Goal: Task Accomplishment & Management: Use online tool/utility

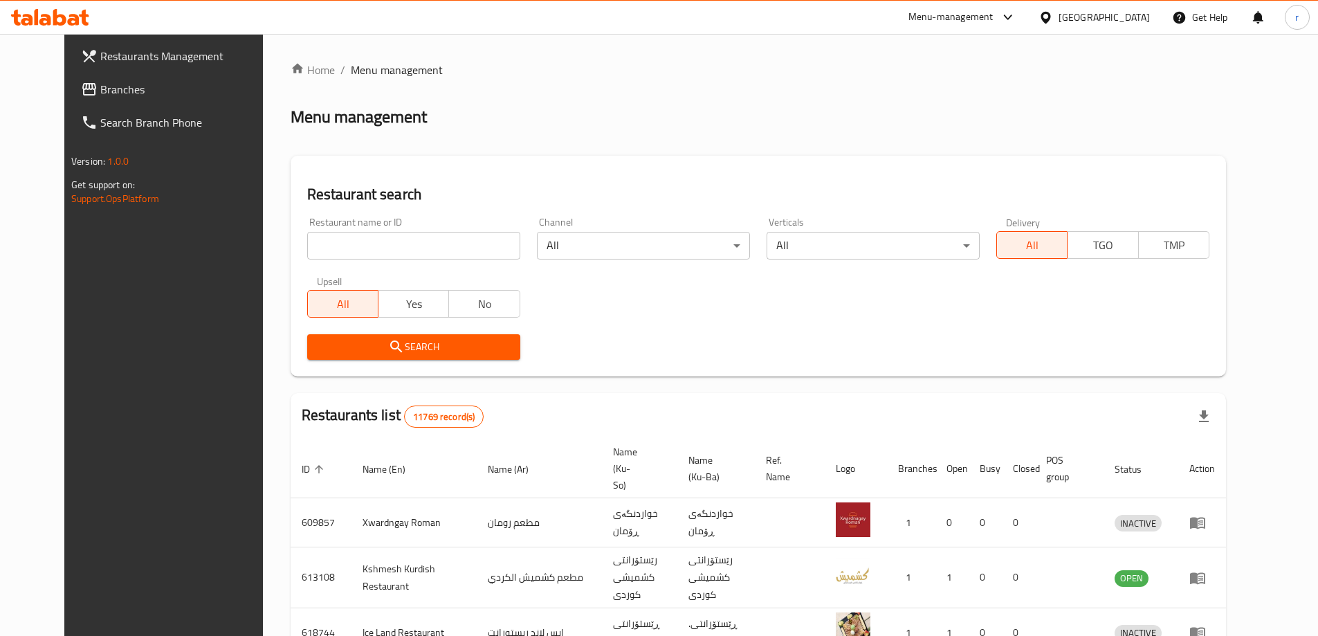
click at [308, 235] on input "search" at bounding box center [413, 246] width 213 height 28
paste input "704423"
type input "704423"
click at [327, 340] on span "Search" at bounding box center [413, 346] width 191 height 17
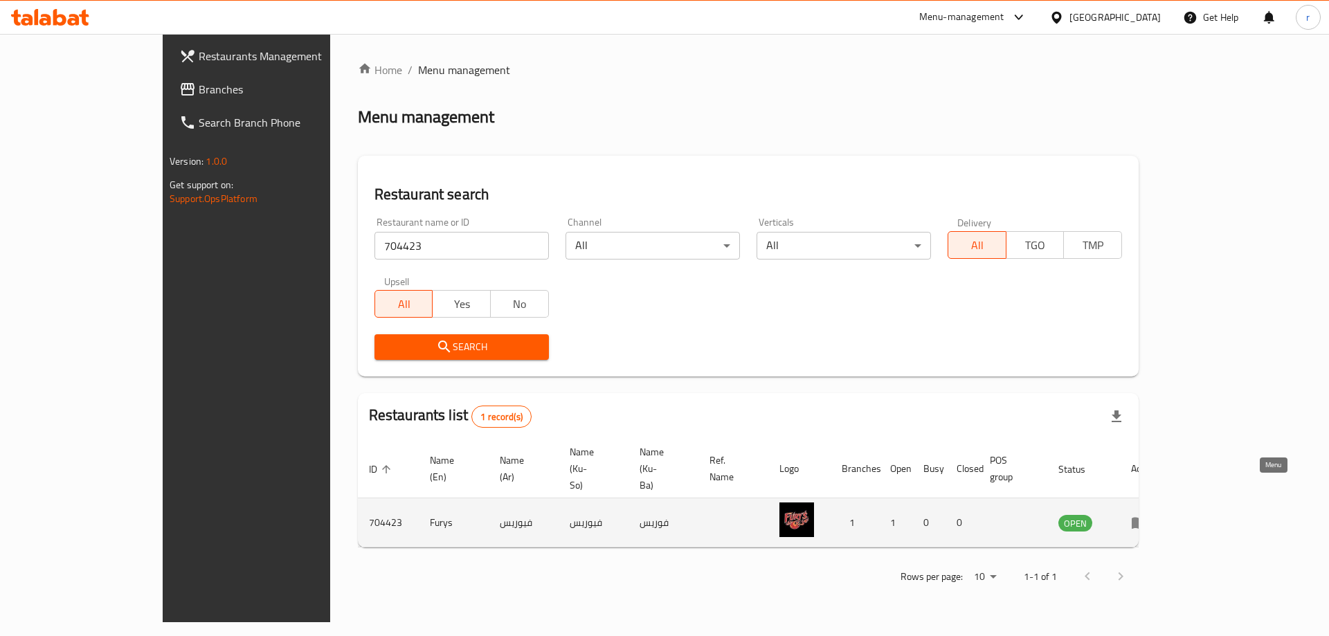
click at [1147, 518] on icon "enhanced table" at bounding box center [1138, 524] width 15 height 12
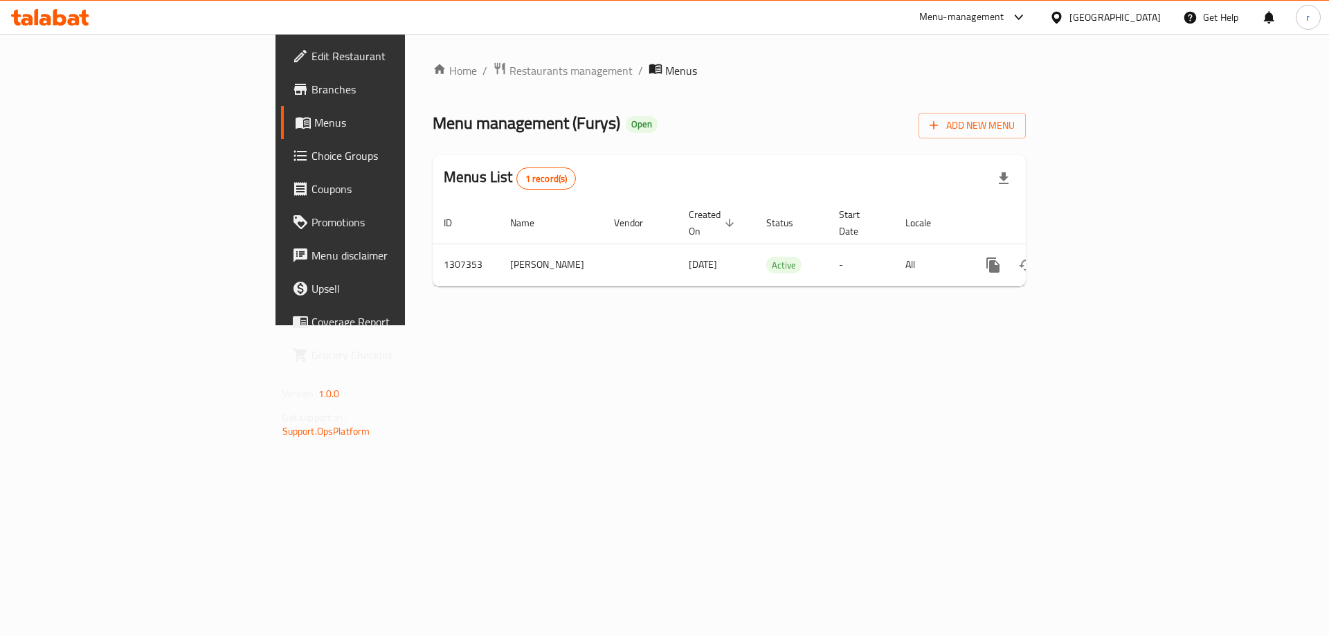
click at [281, 78] on link "Branches" at bounding box center [389, 89] width 217 height 33
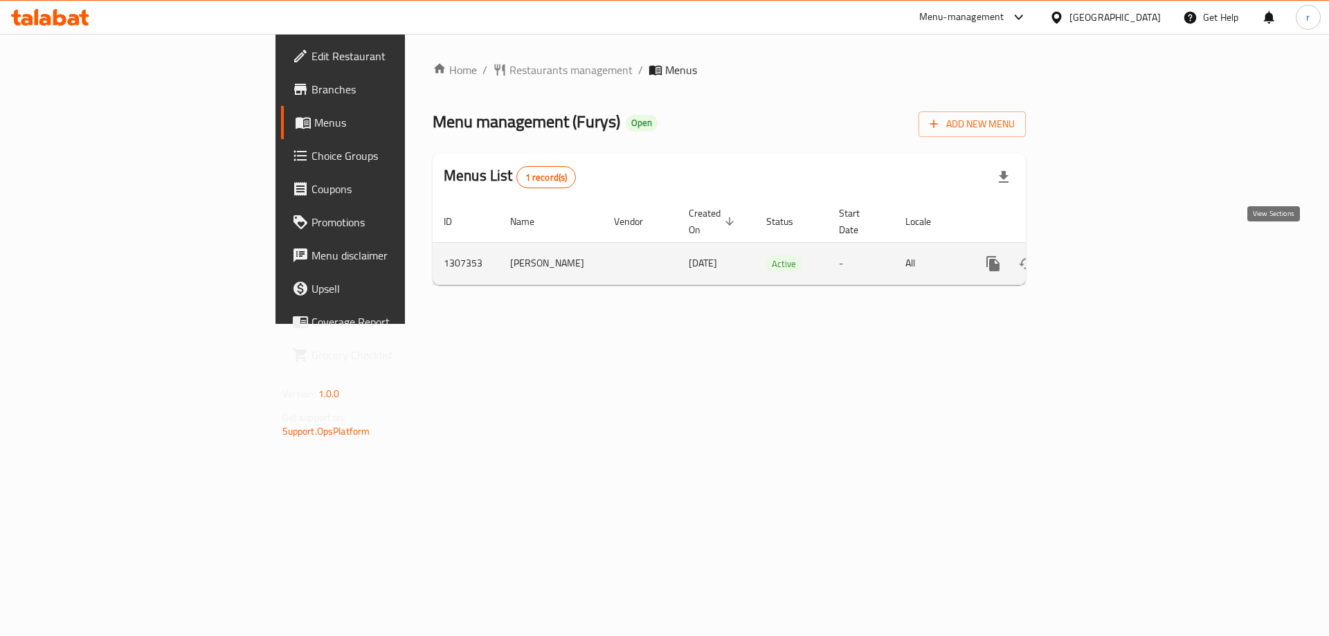
click at [1101, 255] on icon "enhanced table" at bounding box center [1092, 263] width 17 height 17
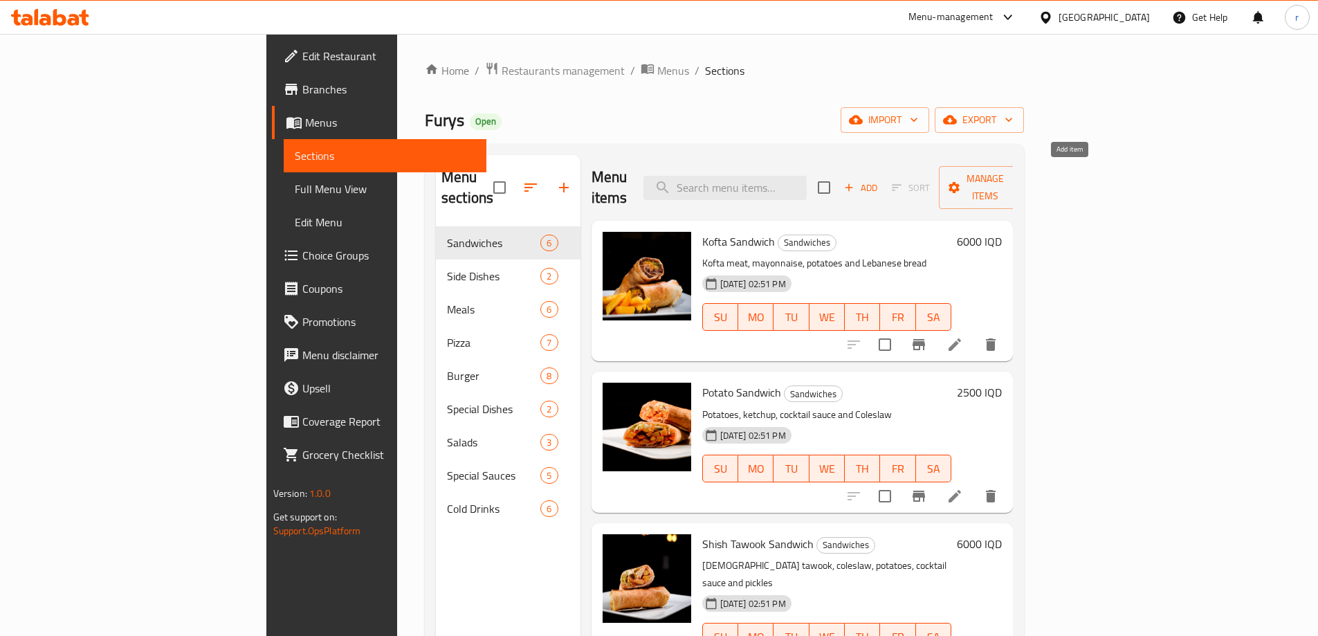
click at [879, 180] on span "Add" at bounding box center [860, 188] width 37 height 16
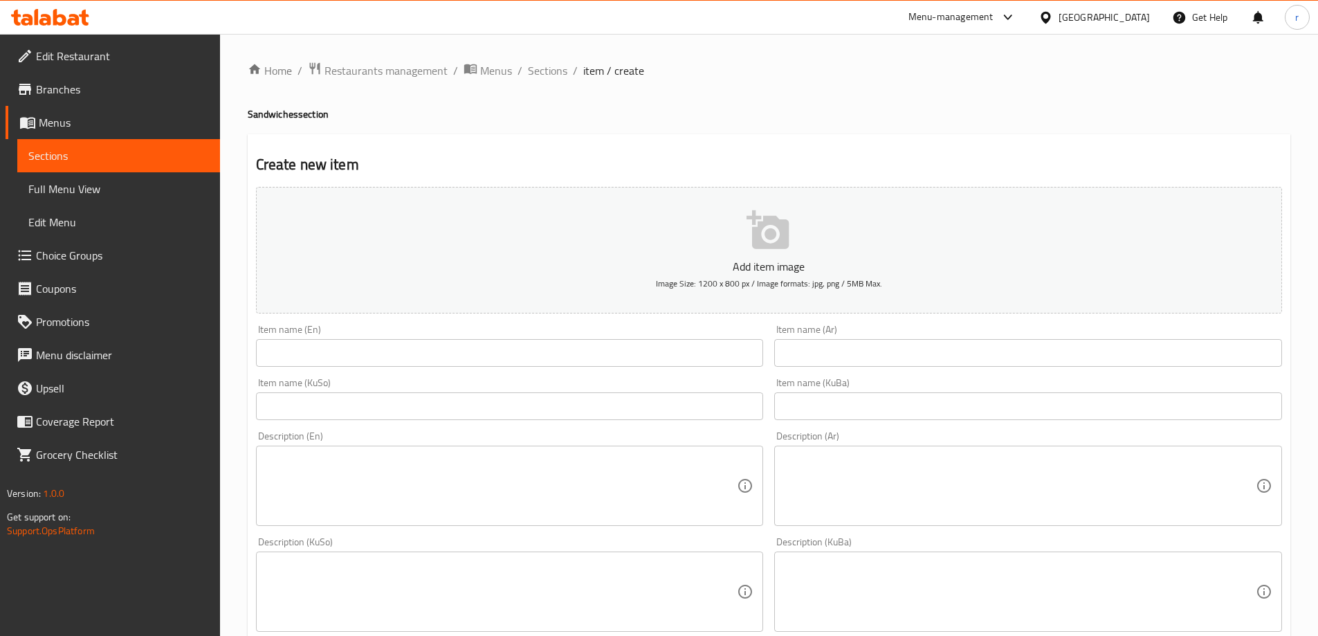
click at [317, 343] on input "text" at bounding box center [510, 353] width 508 height 28
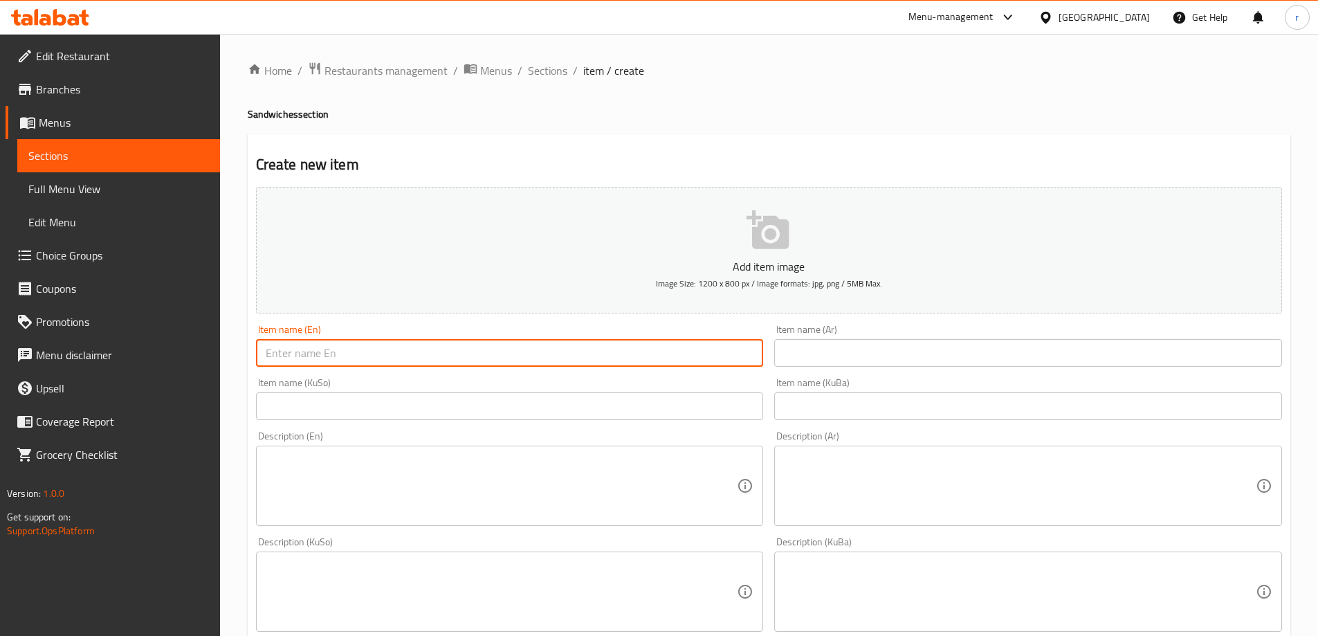
paste input "Zinger Sandwich"
type input "Zinger Sandwich"
click at [814, 358] on input "text" at bounding box center [1028, 353] width 508 height 28
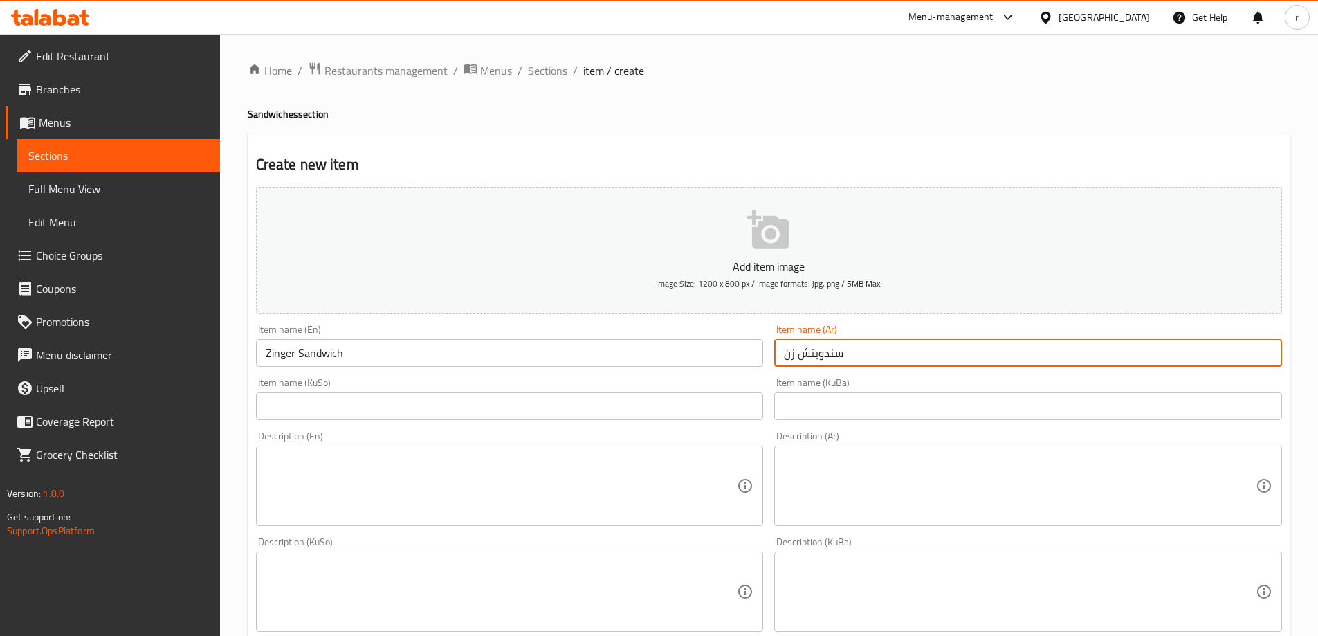
type input "سندويتش زنجر"
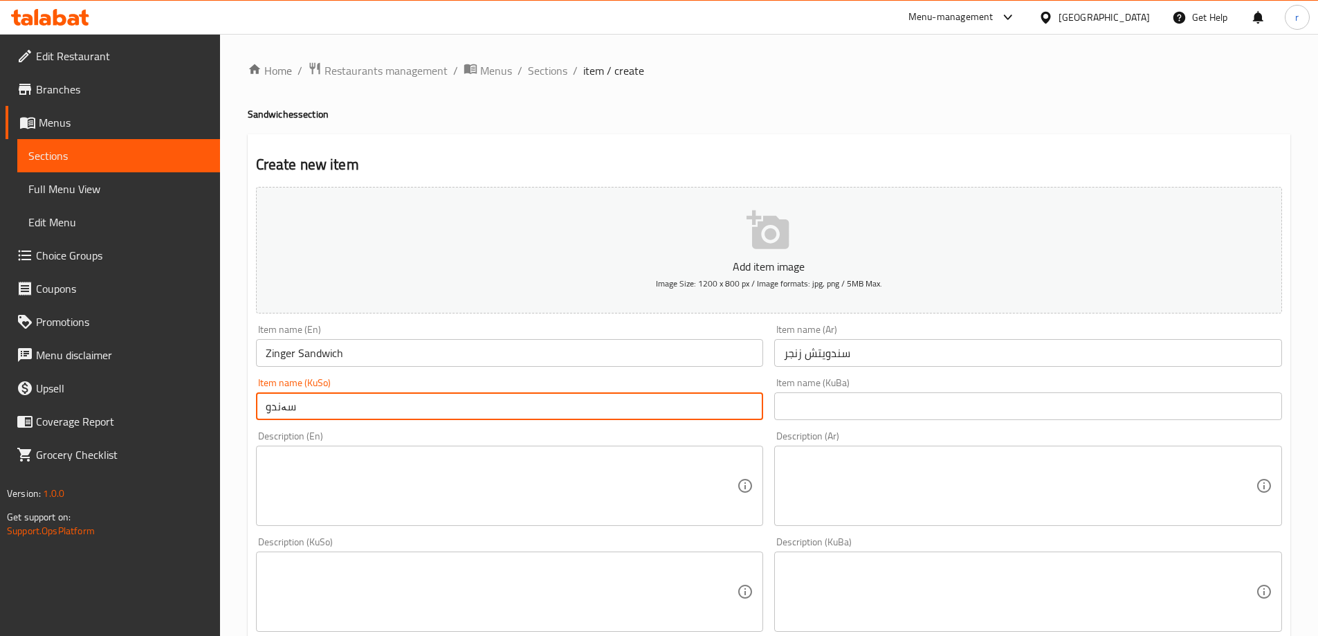
type input "سەندویچی زینگەر"
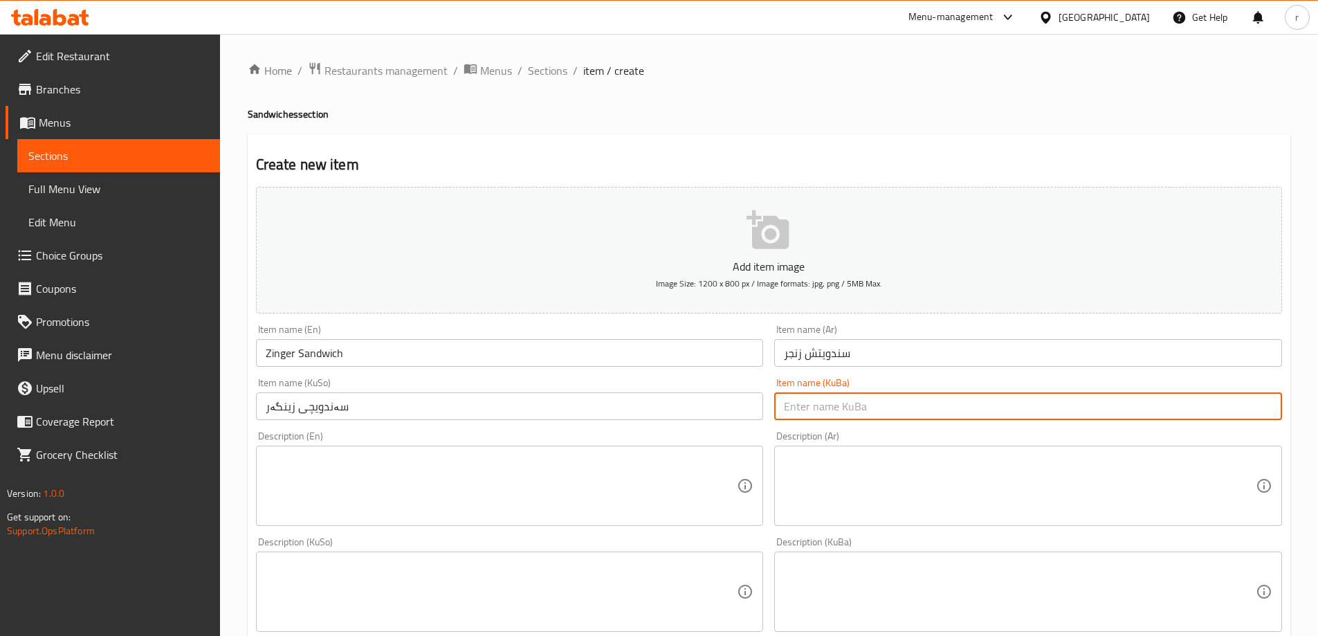
paste input "سەندویچی زینگەر"
type input "سەندویچی زینگەر"
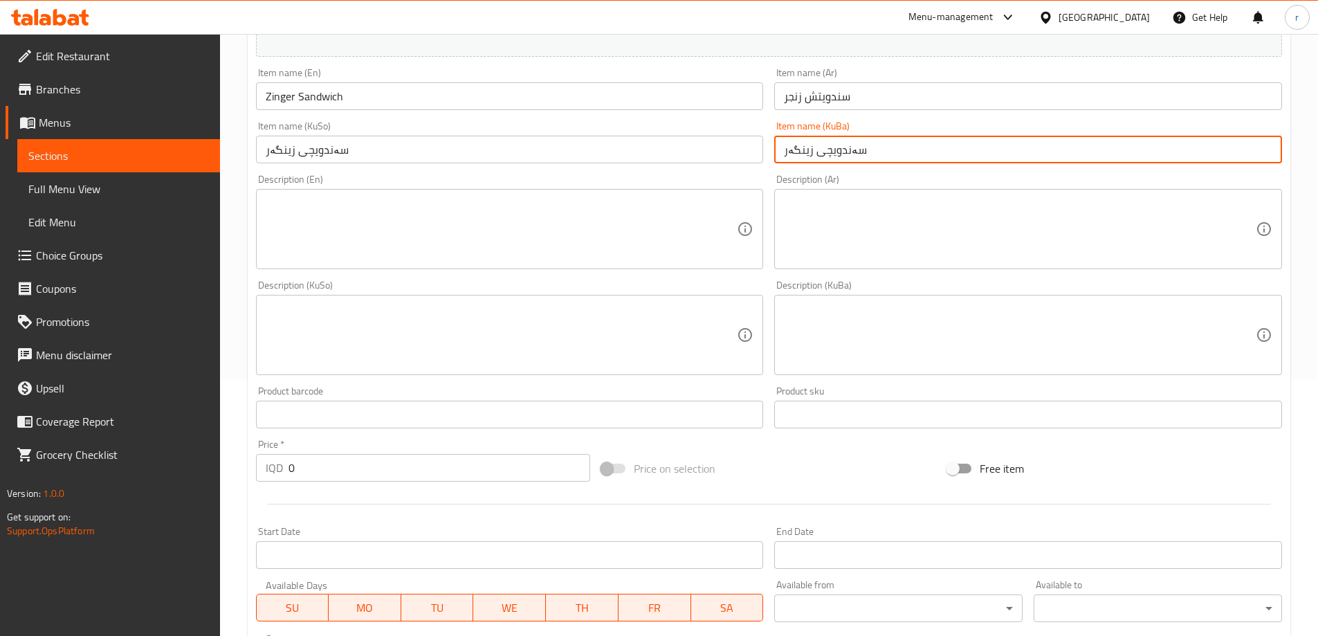
scroll to position [462, 0]
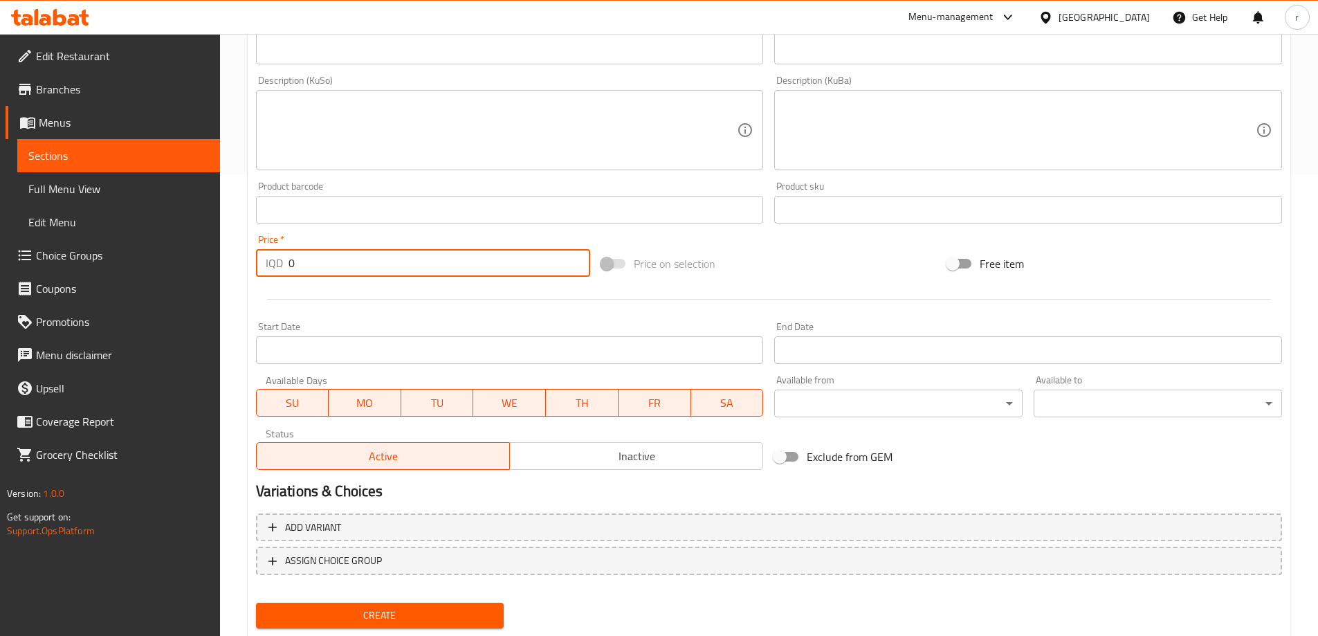
drag, startPoint x: 324, startPoint y: 266, endPoint x: 194, endPoint y: 274, distance: 130.3
click at [194, 274] on div "Edit Restaurant Branches Menus Sections Full Menu View Edit Menu Choice Groups …" at bounding box center [659, 123] width 1318 height 1103
type input "6000"
click at [256, 603] on button "Create" at bounding box center [380, 616] width 248 height 26
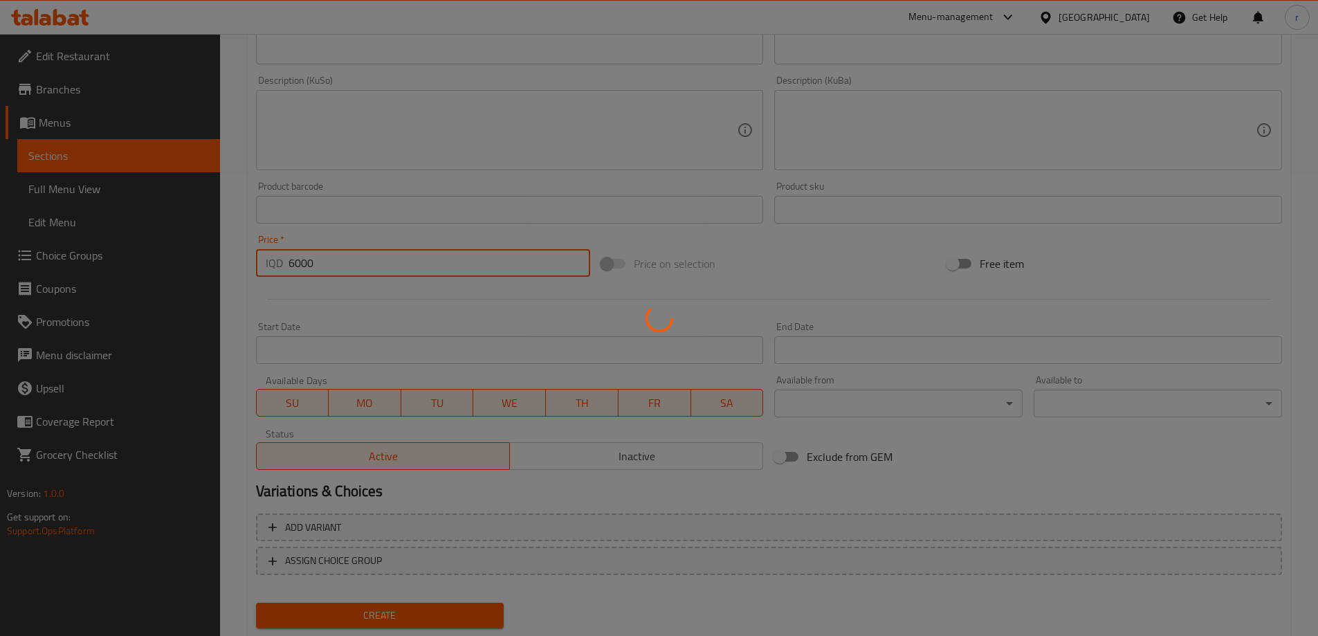
type input "0"
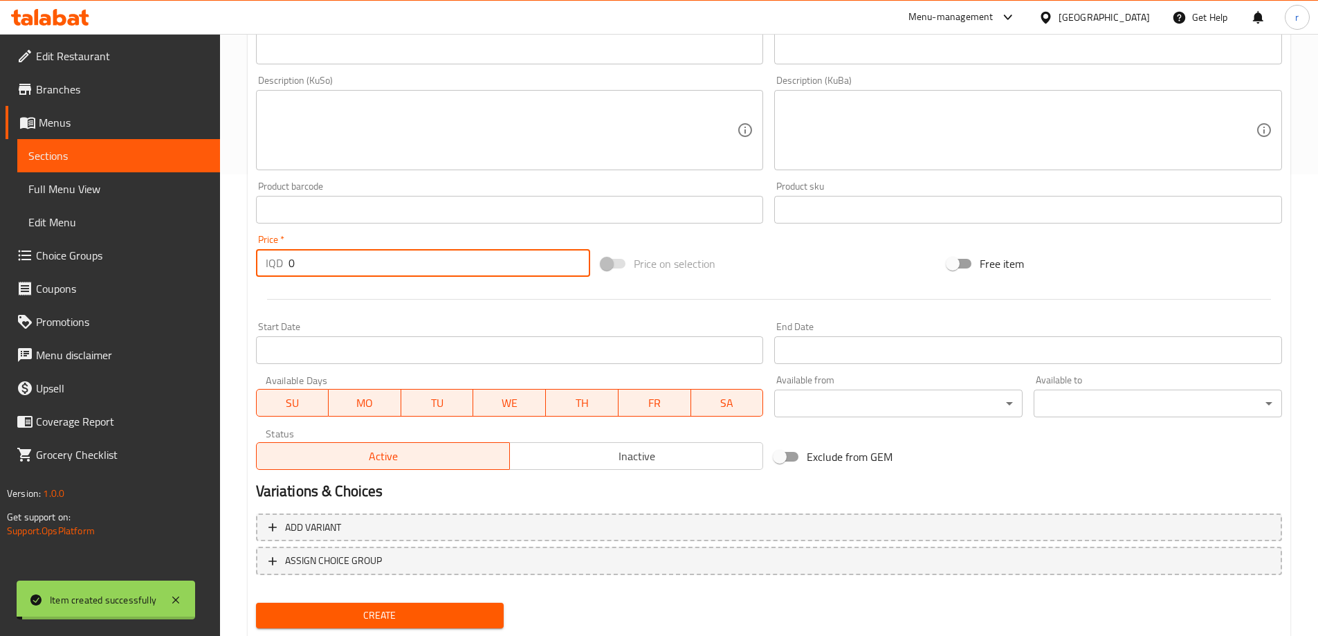
click at [68, 183] on span "Full Menu View" at bounding box center [118, 189] width 181 height 17
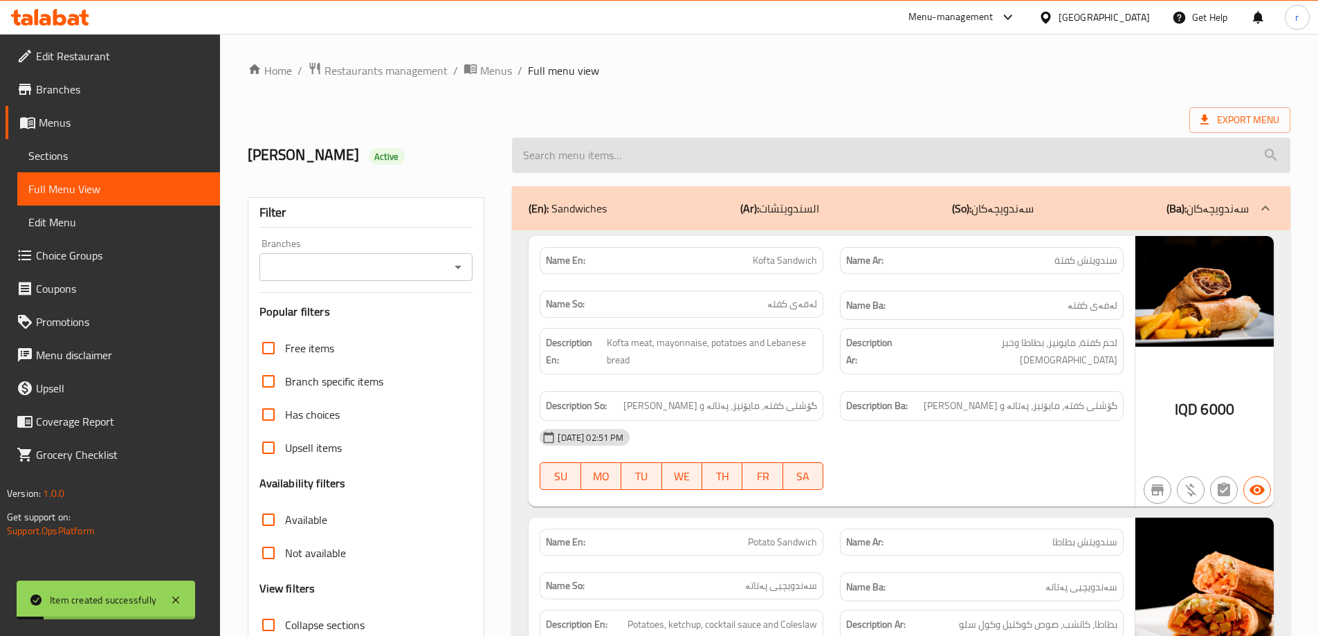
click at [612, 159] on input "search" at bounding box center [901, 155] width 778 height 35
paste input "Zinger Sandwich"
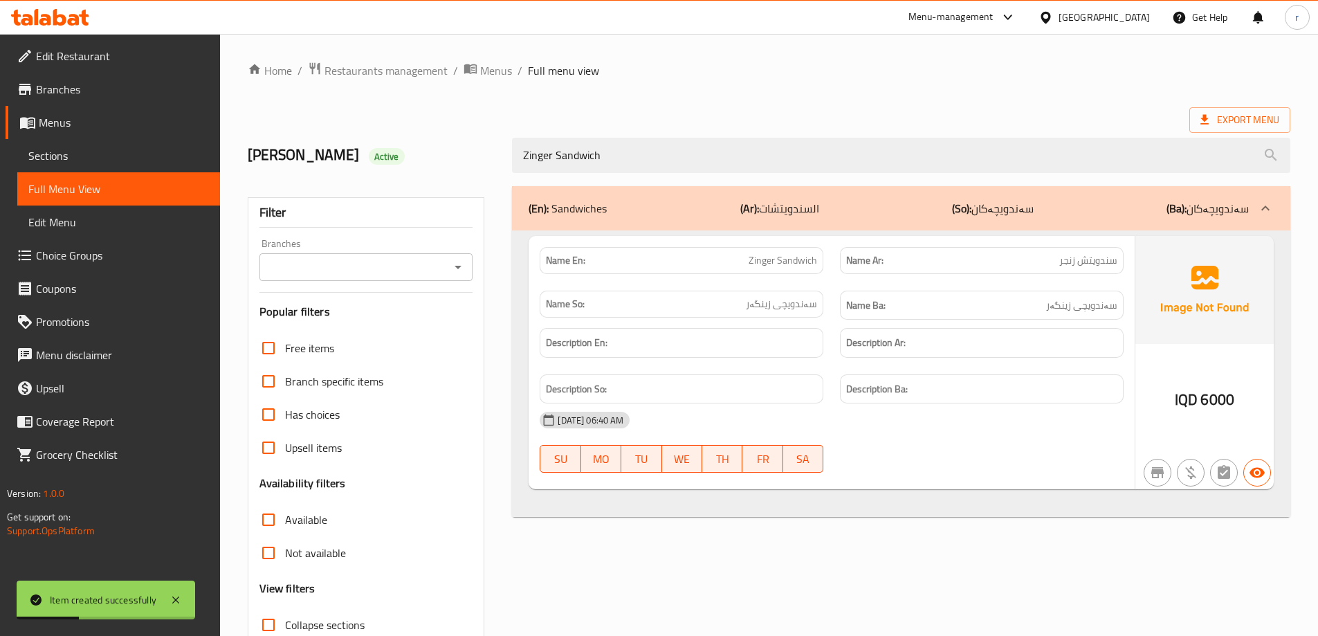
type input "Zinger Sandwich"
click at [297, 268] on input "Branches" at bounding box center [355, 266] width 183 height 19
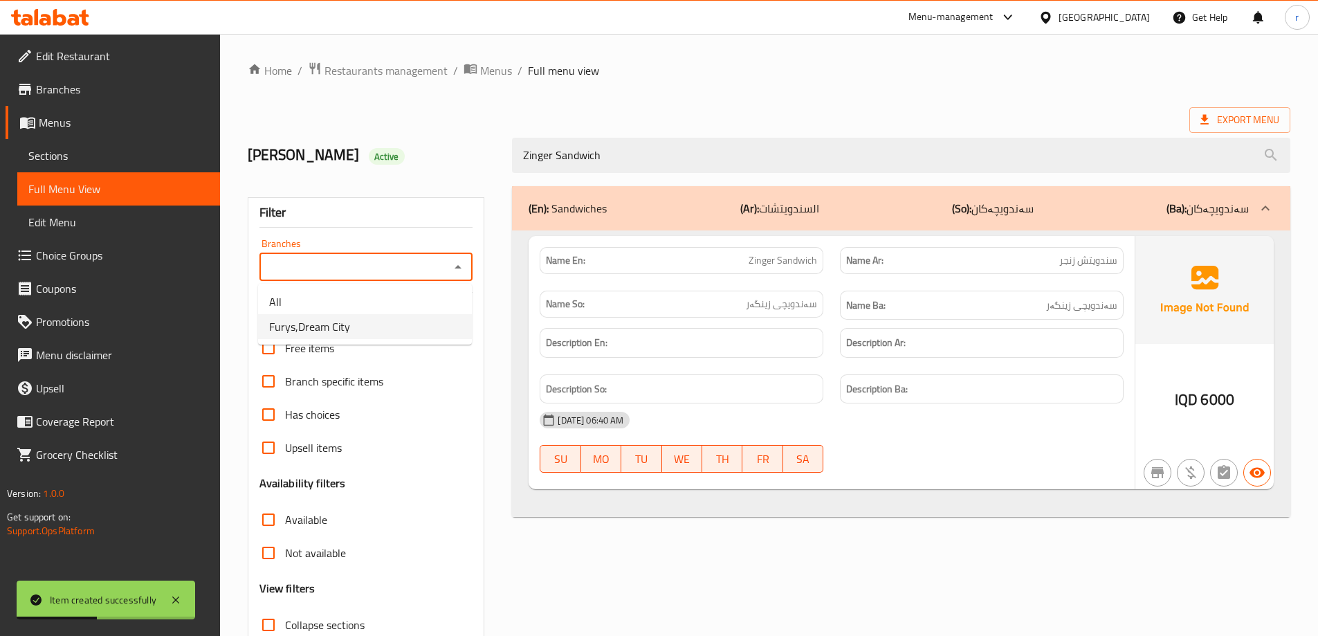
click at [313, 318] on span "Furys,Dream City" at bounding box center [309, 326] width 81 height 17
type input "Furys,Dream City"
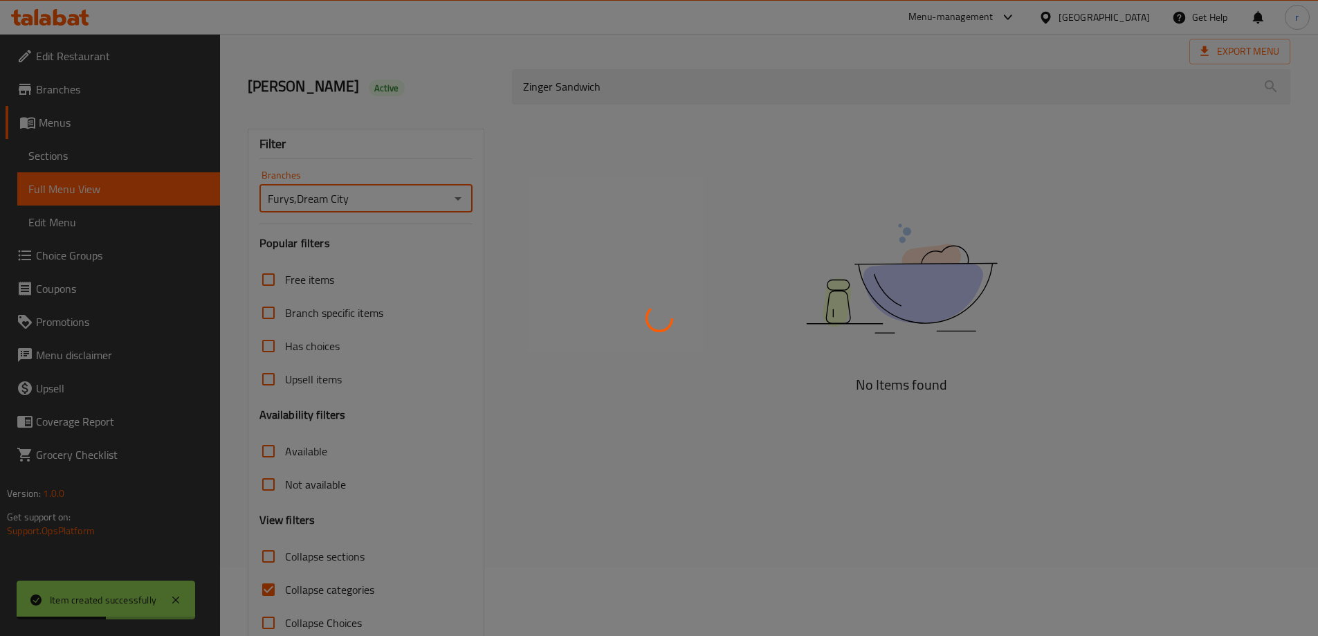
scroll to position [100, 0]
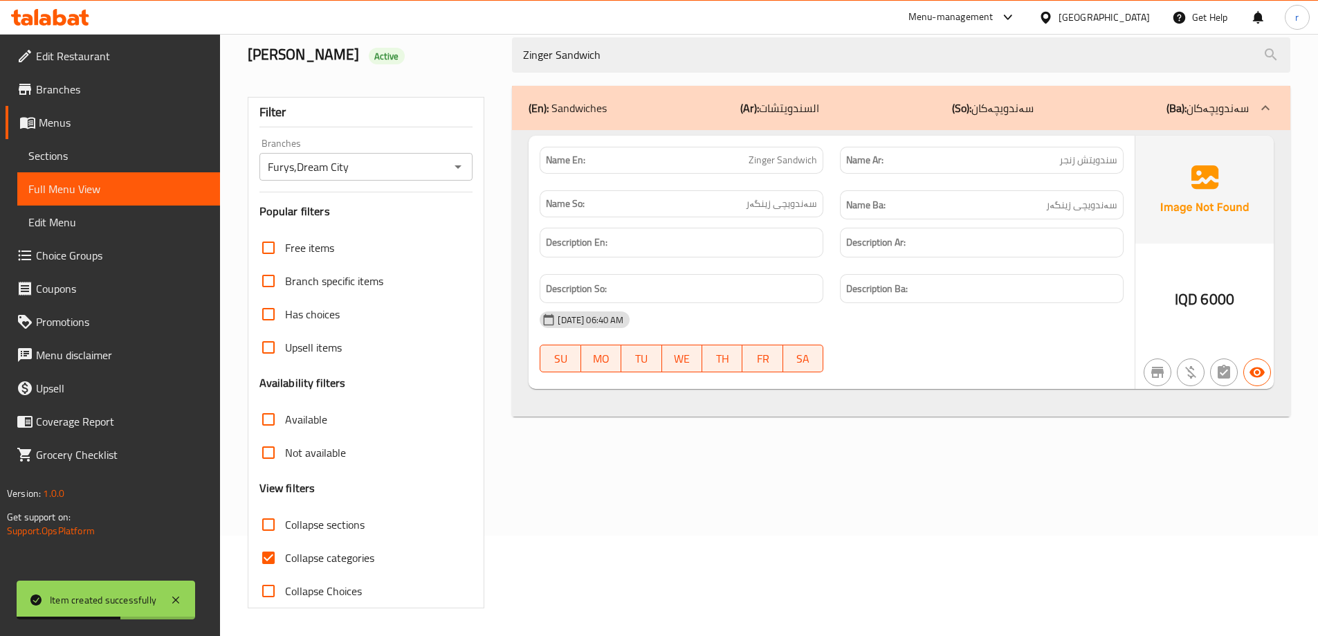
click at [330, 556] on span "Collapse categories" at bounding box center [329, 557] width 89 height 17
click at [285, 556] on input "Collapse categories" at bounding box center [268, 557] width 33 height 33
checkbox input "false"
click at [62, 18] on icon at bounding box center [59, 17] width 13 height 17
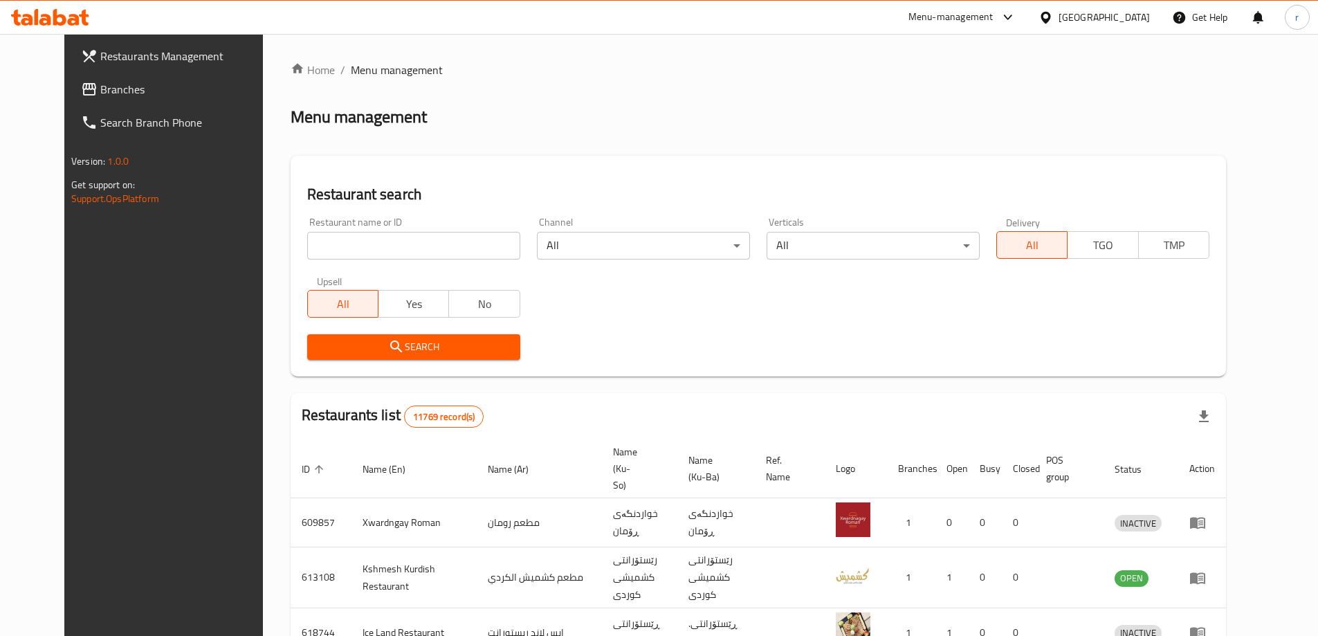
click at [318, 250] on input "search" at bounding box center [413, 246] width 213 height 28
paste input "625317"
type input "625317"
click at [337, 337] on button "Search" at bounding box center [413, 347] width 213 height 26
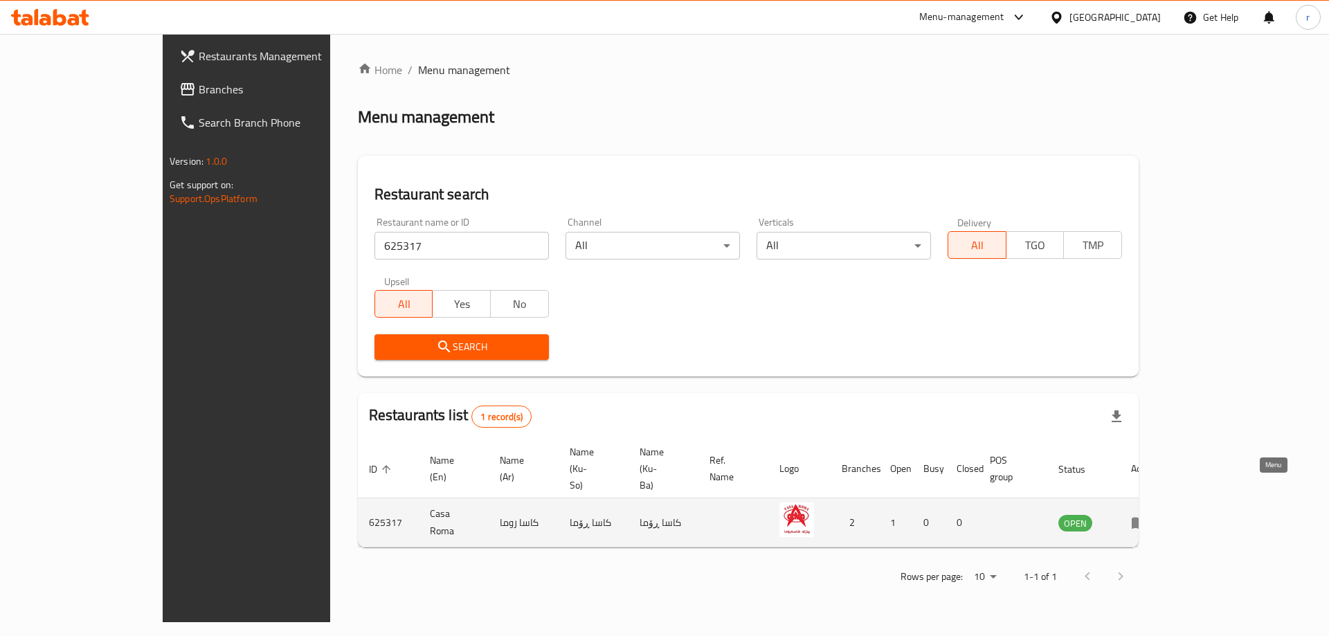
click at [1147, 514] on icon "enhanced table" at bounding box center [1139, 522] width 17 height 17
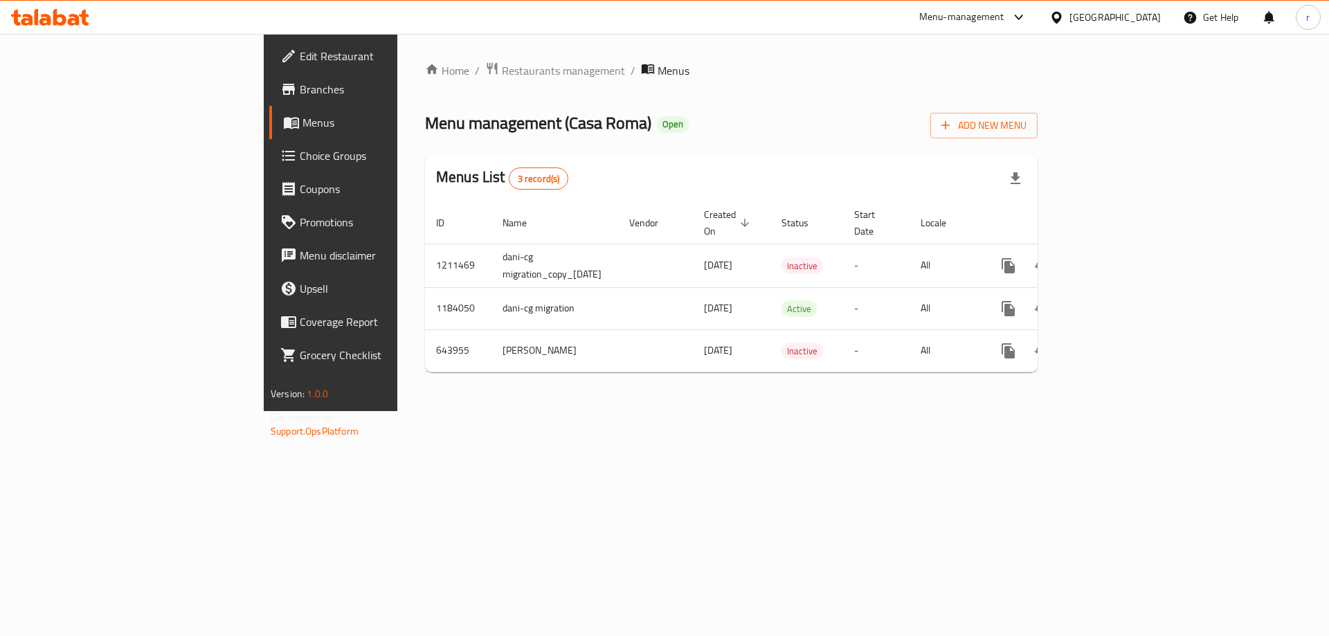
click at [300, 86] on span "Branches" at bounding box center [387, 89] width 175 height 17
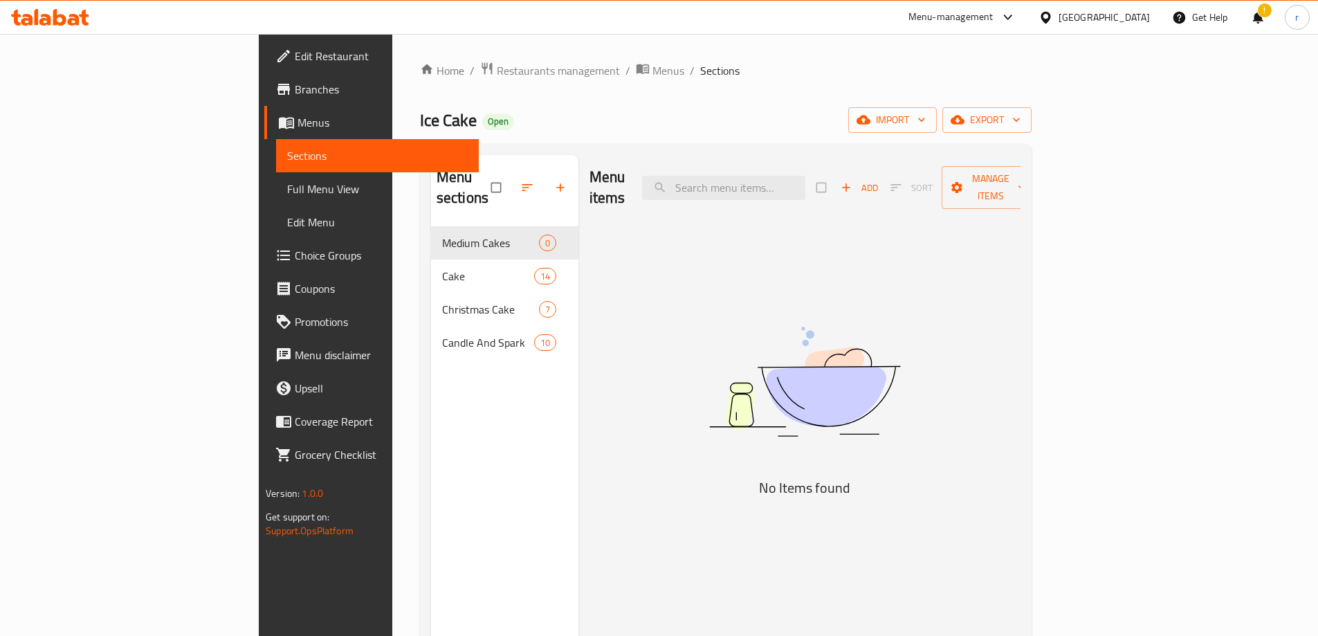
click at [57, 17] on icon at bounding box center [59, 17] width 13 height 17
